Goal: Information Seeking & Learning: Learn about a topic

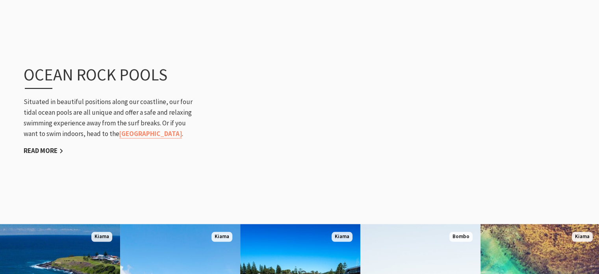
scroll to position [845, 0]
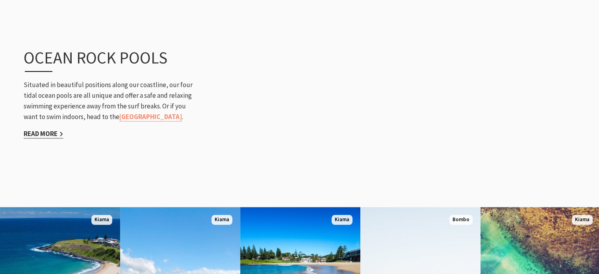
click at [43, 133] on link "Read More" at bounding box center [44, 133] width 40 height 9
click at [46, 135] on link "Read More" at bounding box center [44, 133] width 40 height 9
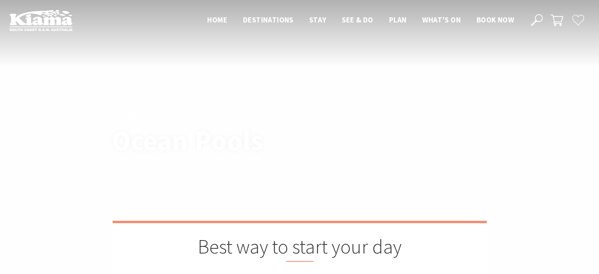
click at [46, 135] on img at bounding box center [299, 128] width 599 height 256
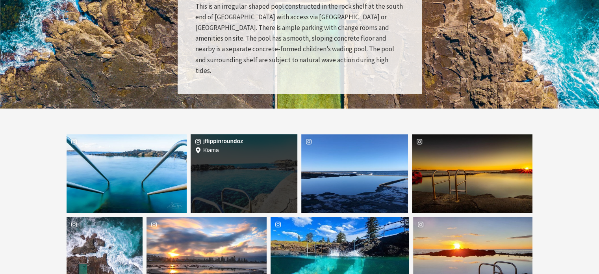
scroll to position [1150, 0]
